Goal: Task Accomplishment & Management: Manage account settings

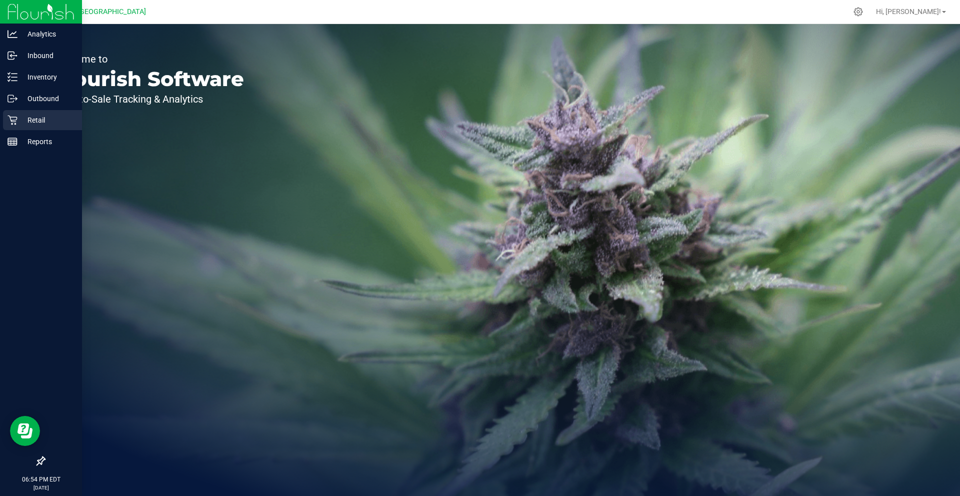
click at [38, 114] on p "Retail" at bounding box center [48, 120] width 60 height 12
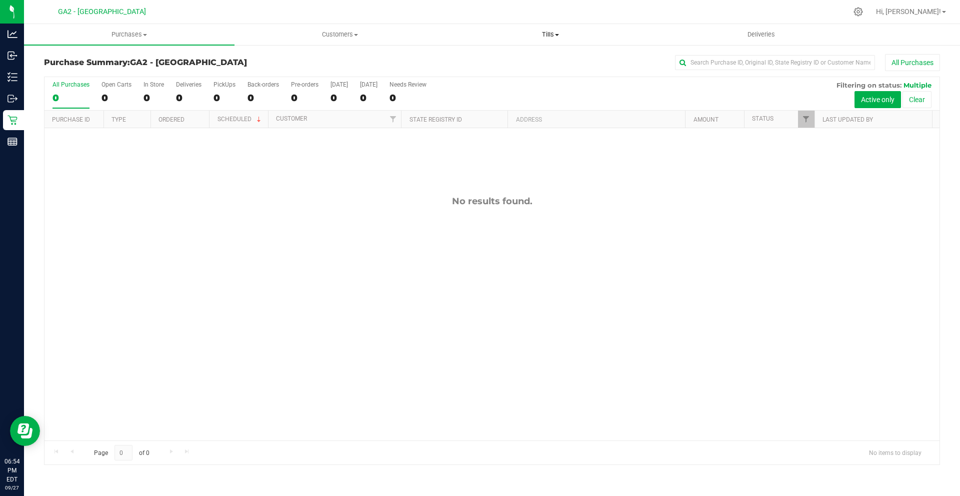
click at [545, 36] on span "Tills" at bounding box center [551, 34] width 210 height 9
click at [523, 60] on li "Manage tills" at bounding box center [550, 61] width 211 height 12
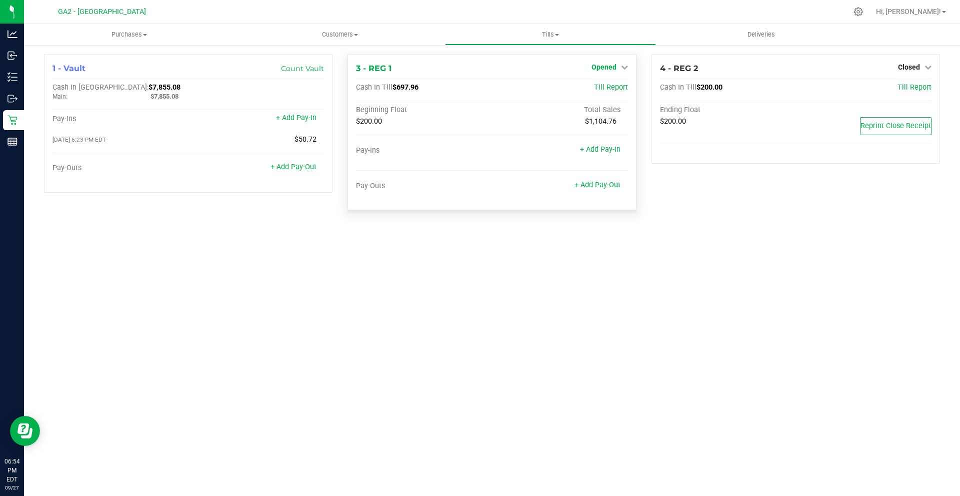
click at [610, 64] on span "Opened" at bounding box center [604, 67] width 25 height 8
click at [619, 88] on link "Close Till" at bounding box center [605, 88] width 27 height 8
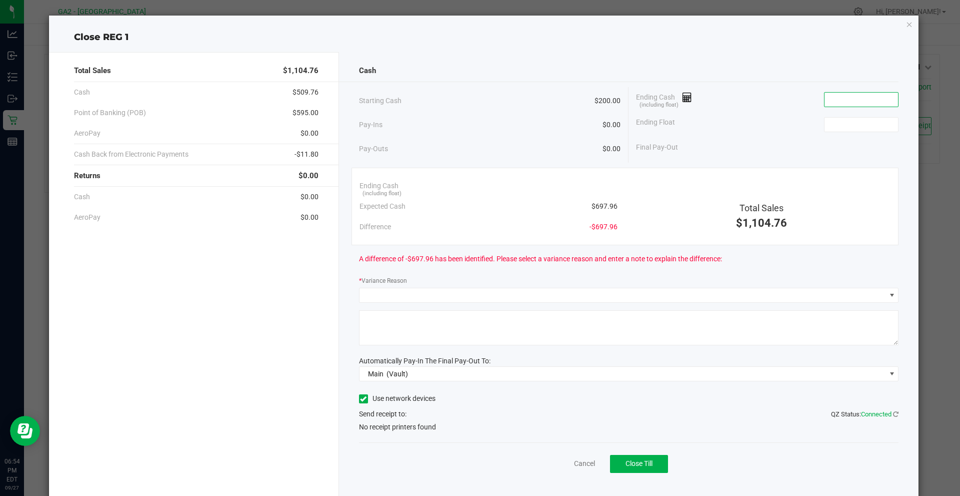
click at [844, 96] on input at bounding box center [862, 100] width 74 height 14
type input "$697.00"
click at [906, 26] on icon "button" at bounding box center [909, 24] width 7 height 12
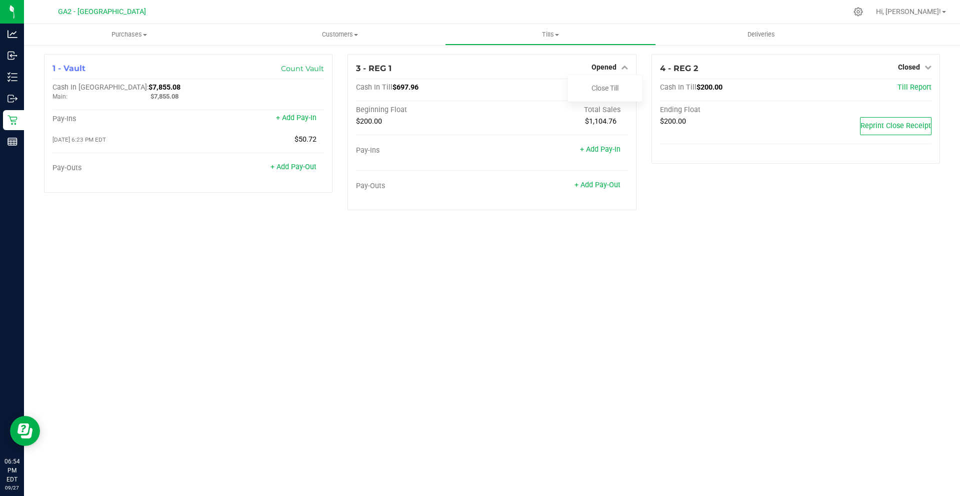
click at [711, 243] on div "Purchases Summary of purchases Fulfillment All purchases Customers All customer…" at bounding box center [492, 260] width 936 height 472
click at [611, 84] on link "Close Till" at bounding box center [605, 88] width 27 height 8
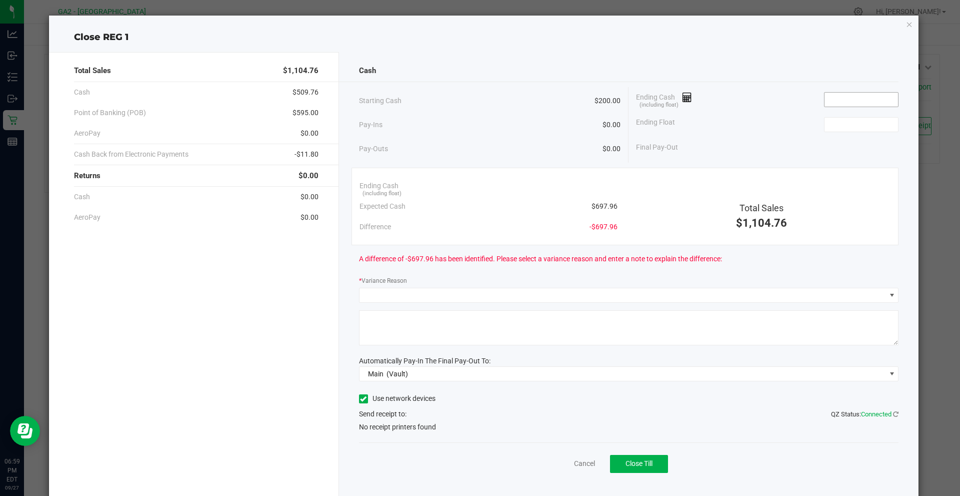
click at [845, 96] on input at bounding box center [862, 100] width 74 height 14
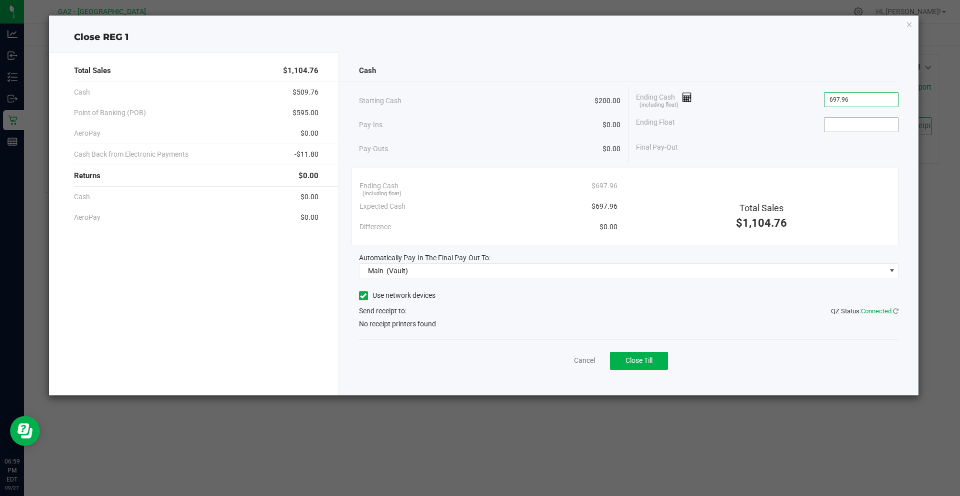
type input "$697.96"
click at [846, 120] on input at bounding box center [862, 125] width 74 height 14
type input "$200.00"
click at [810, 154] on div "Final Pay-Out $497.96" at bounding box center [767, 147] width 263 height 21
click at [363, 296] on icon at bounding box center [363, 296] width 7 height 0
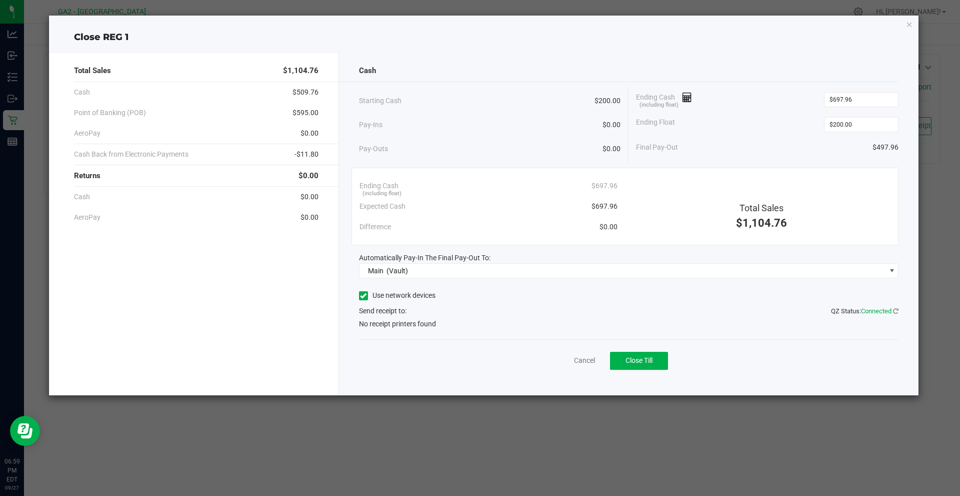
click at [0, 0] on input "Use network devices" at bounding box center [0, 0] width 0 height 0
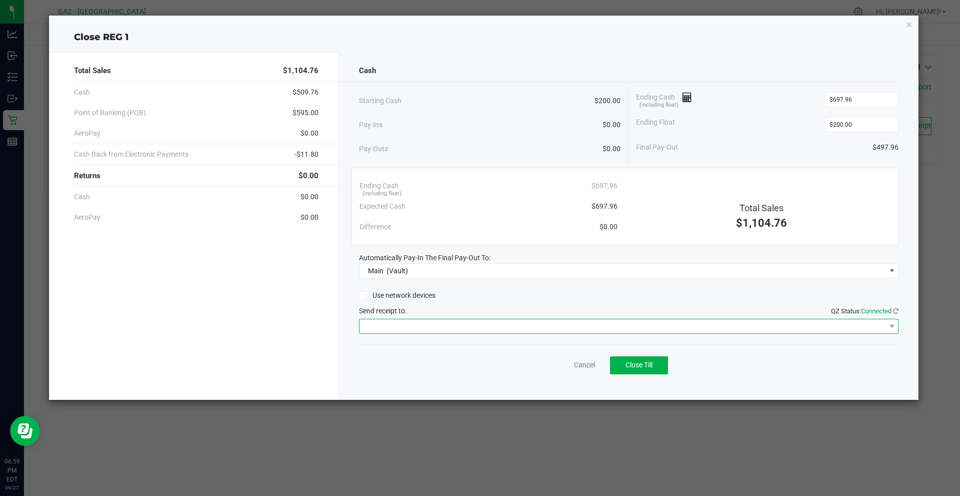
click at [433, 332] on span at bounding box center [623, 326] width 527 height 14
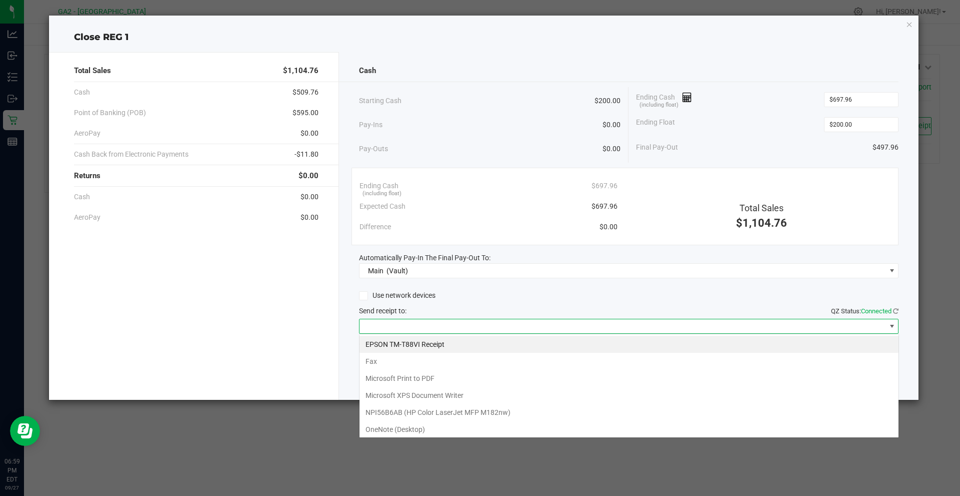
scroll to position [15, 540]
click at [441, 338] on Receipt "EPSON TM-T88VI Receipt" at bounding box center [629, 344] width 539 height 17
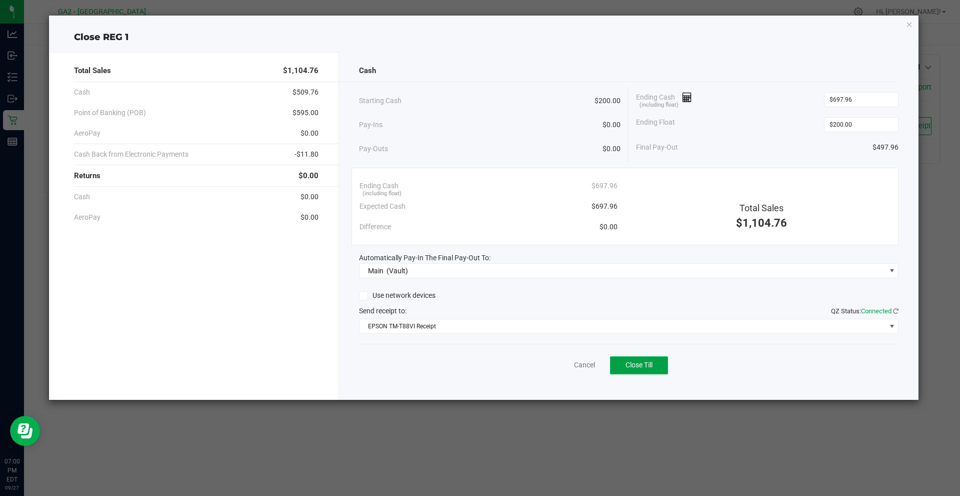
click at [647, 364] on span "Close Till" at bounding box center [639, 365] width 27 height 8
click at [906, 22] on icon "button" at bounding box center [909, 24] width 7 height 12
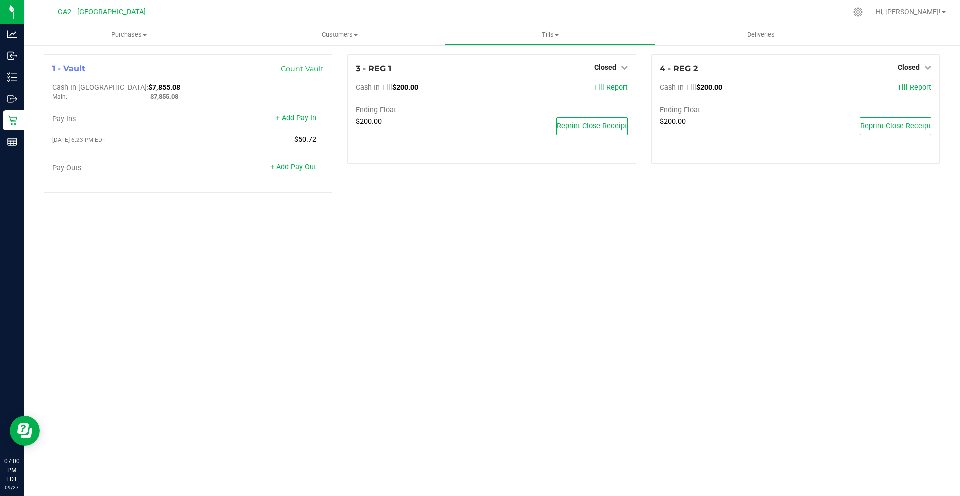
click at [561, 265] on div "Purchases Summary of purchases Fulfillment All purchases Customers All customer…" at bounding box center [492, 260] width 936 height 472
click at [935, 15] on span "Hi, [PERSON_NAME]!" at bounding box center [908, 12] width 65 height 8
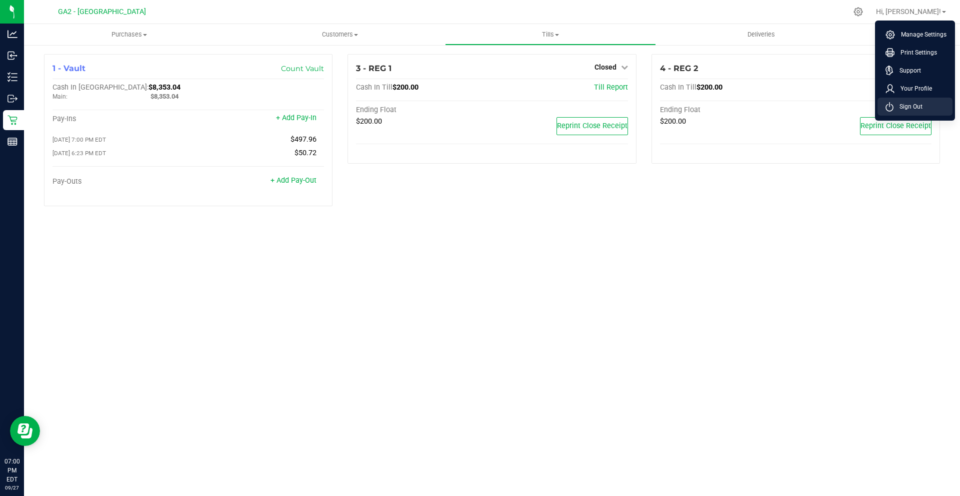
click at [928, 104] on li "Sign Out" at bounding box center [915, 107] width 75 height 18
